Goal: Task Accomplishment & Management: Use online tool/utility

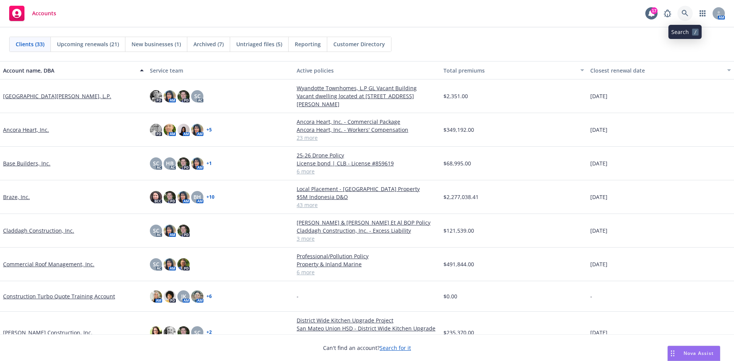
click at [681, 11] on link at bounding box center [685, 13] width 15 height 15
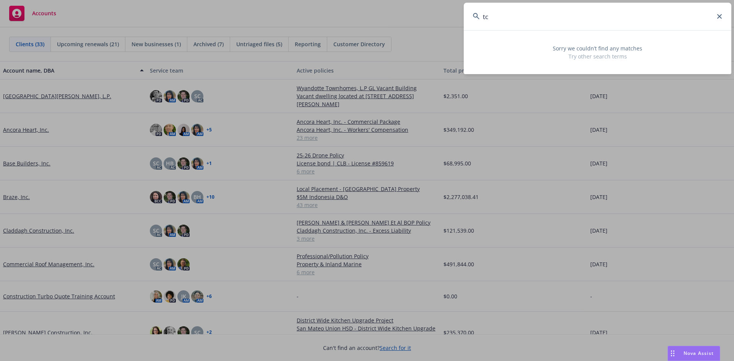
type input "t"
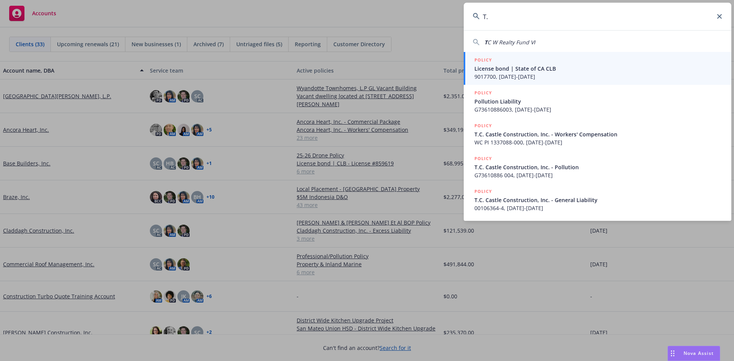
type input "T"
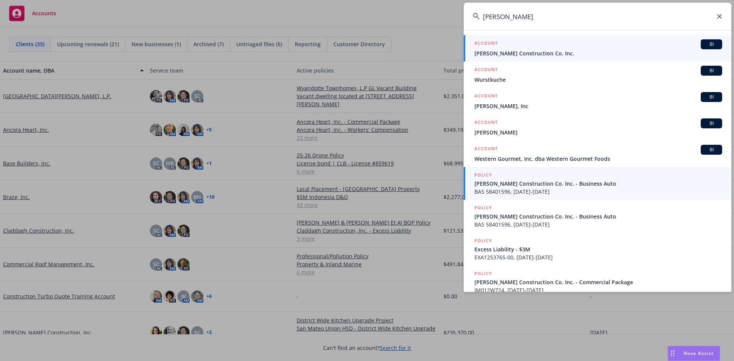
type input "Wurster"
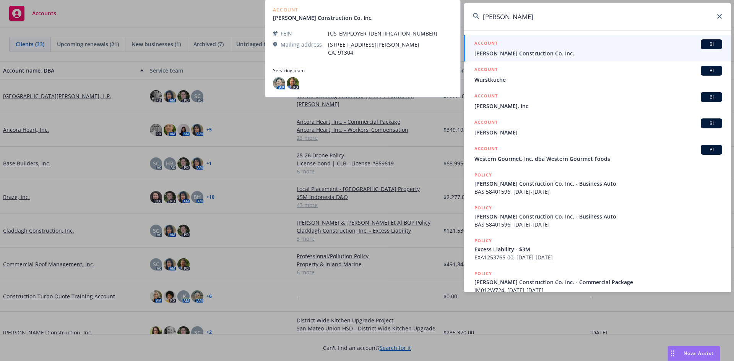
click at [513, 51] on span "T R Wurster Construction Co. Inc." at bounding box center [599, 53] width 248 height 8
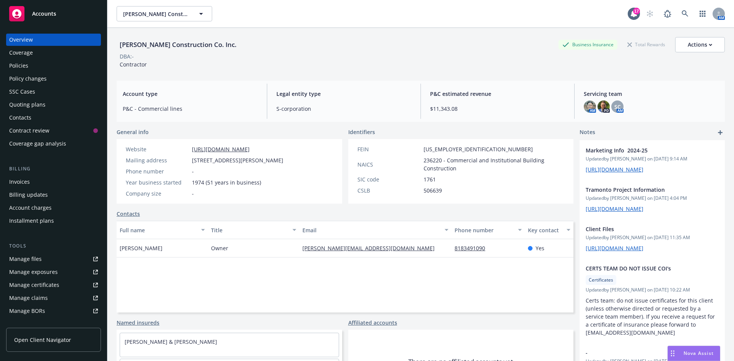
click at [28, 73] on div "Policy changes" at bounding box center [27, 79] width 37 height 12
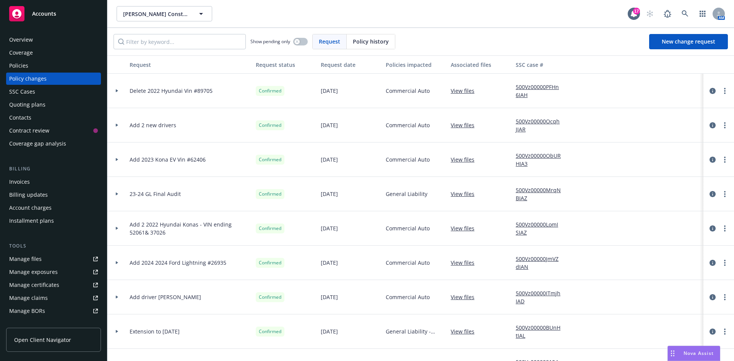
click at [455, 126] on link "View files" at bounding box center [466, 125] width 30 height 8
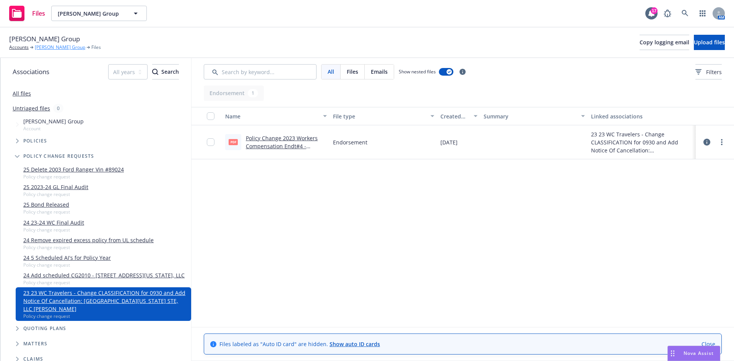
click at [44, 48] on link "[PERSON_NAME] Group" at bounding box center [60, 47] width 50 height 7
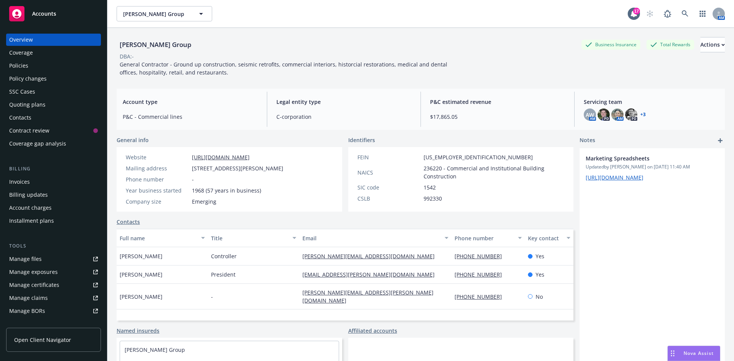
click at [24, 104] on div "Quoting plans" at bounding box center [27, 105] width 36 height 12
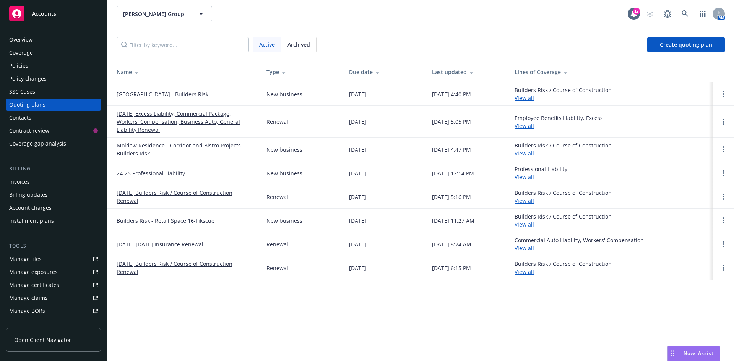
click at [139, 124] on link "[DATE] Excess Liability, Commercial Package, Workers' Compensation, Business Au…" at bounding box center [186, 122] width 138 height 24
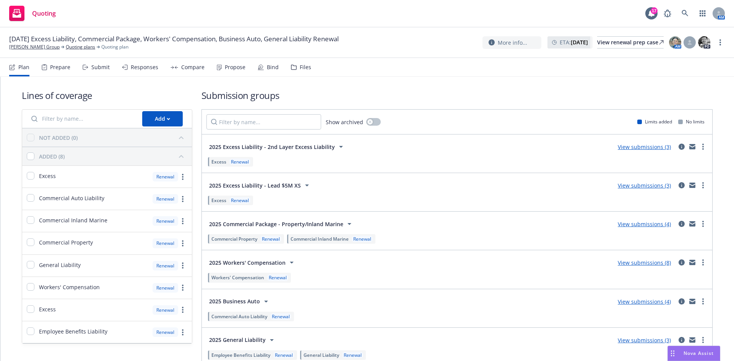
click at [647, 261] on link "View submissions (8)" at bounding box center [644, 262] width 53 height 7
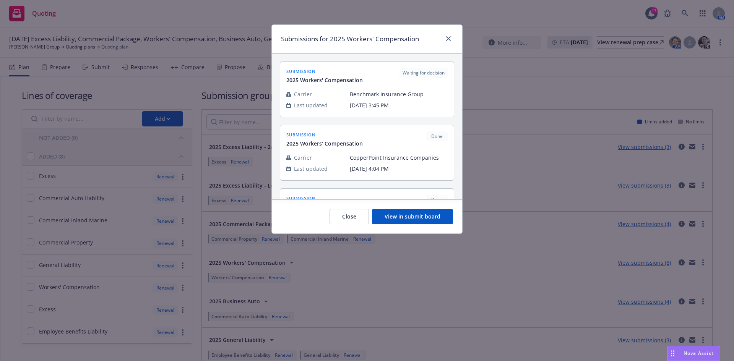
click at [409, 215] on button "View in submit board" at bounding box center [412, 216] width 81 height 15
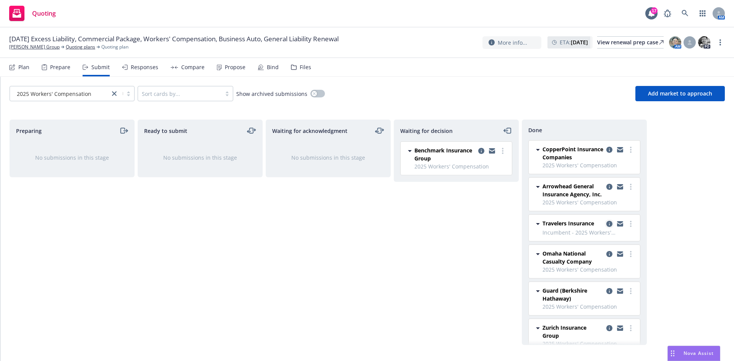
click at [606, 224] on icon "copy logging email" at bounding box center [609, 224] width 6 height 6
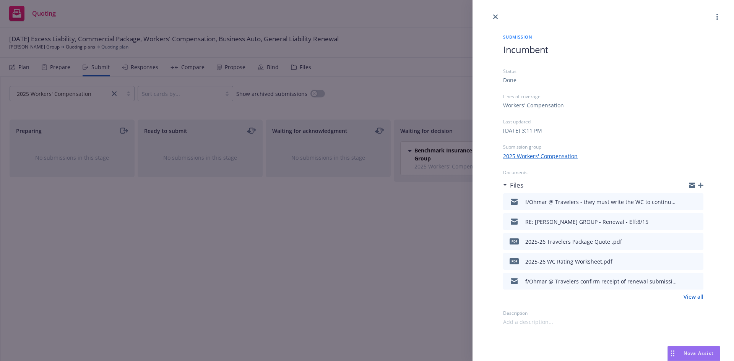
click at [538, 200] on div "f/Ohmar @ Travelers - they must write the WC to continue writing Prop & auto" at bounding box center [601, 202] width 153 height 8
click at [683, 200] on icon "download file" at bounding box center [684, 201] width 6 height 6
drag, startPoint x: 494, startPoint y: 15, endPoint x: 446, endPoint y: 0, distance: 50.9
click at [494, 15] on icon "close" at bounding box center [495, 17] width 5 height 5
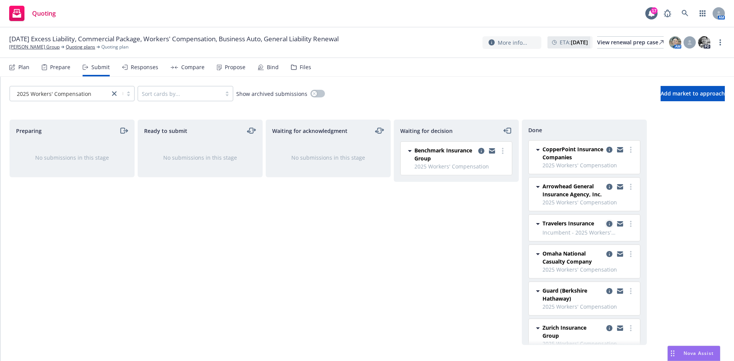
click at [606, 222] on icon "copy logging email" at bounding box center [609, 224] width 6 height 6
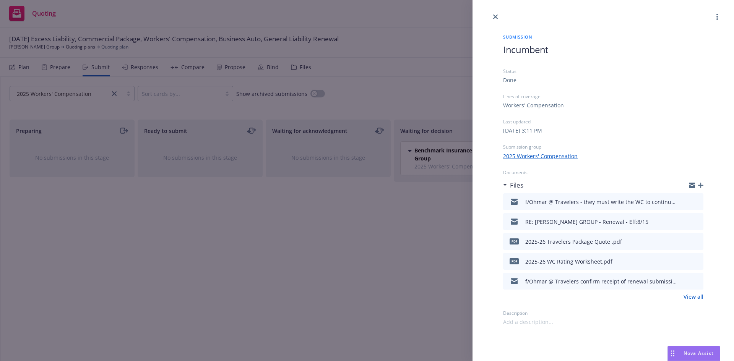
click at [686, 203] on icon "download file" at bounding box center [684, 201] width 6 height 6
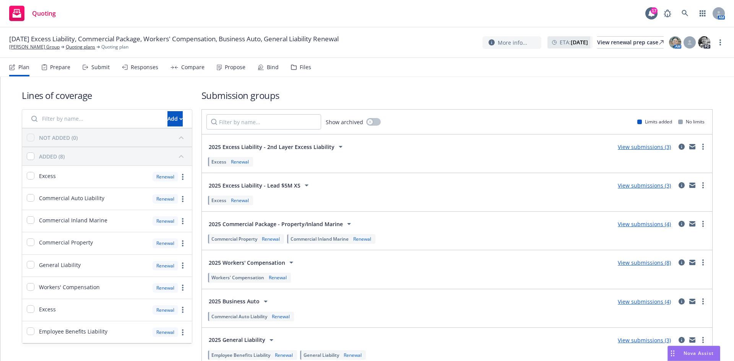
click at [227, 66] on div "Propose" at bounding box center [235, 67] width 21 height 6
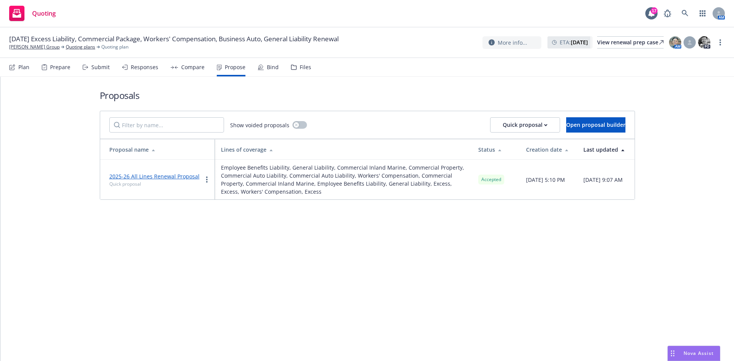
click at [263, 66] on div "Bind" at bounding box center [268, 67] width 21 height 18
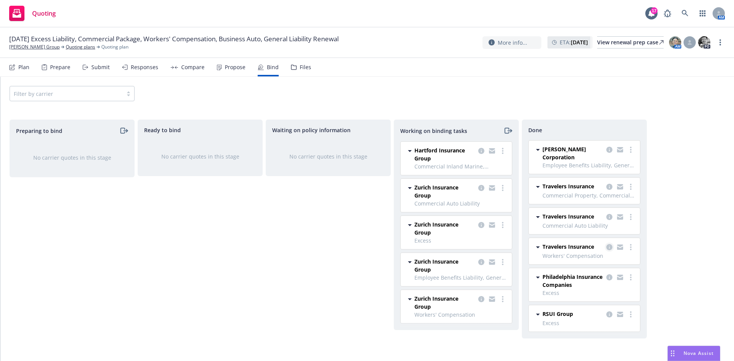
click at [610, 248] on icon "copy logging email" at bounding box center [609, 247] width 6 height 6
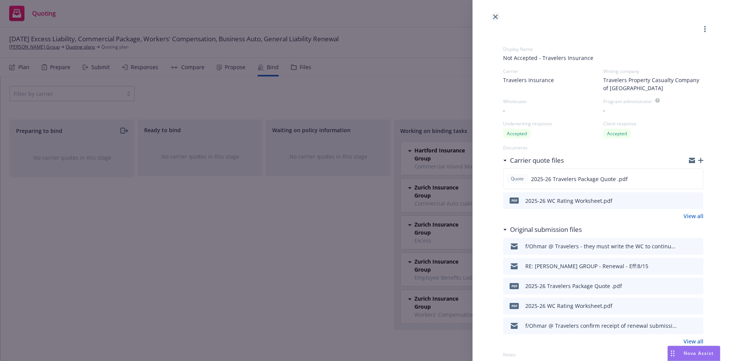
click at [496, 19] on icon "close" at bounding box center [495, 17] width 5 height 5
